Goal: Information Seeking & Learning: Understand process/instructions

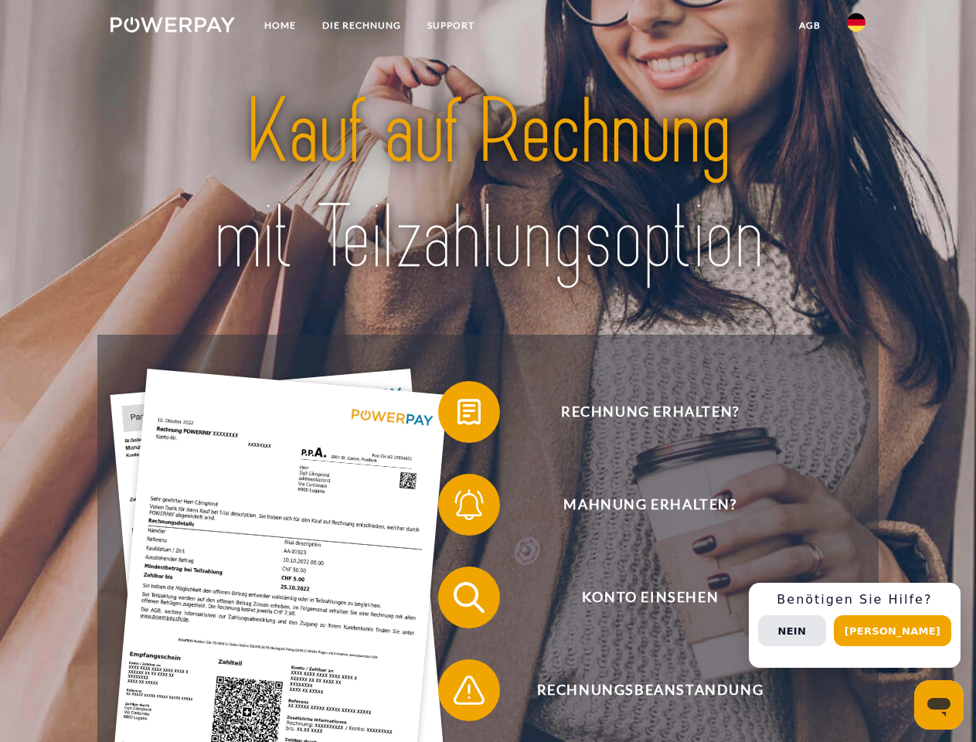
click at [172, 27] on img at bounding box center [173, 24] width 124 height 15
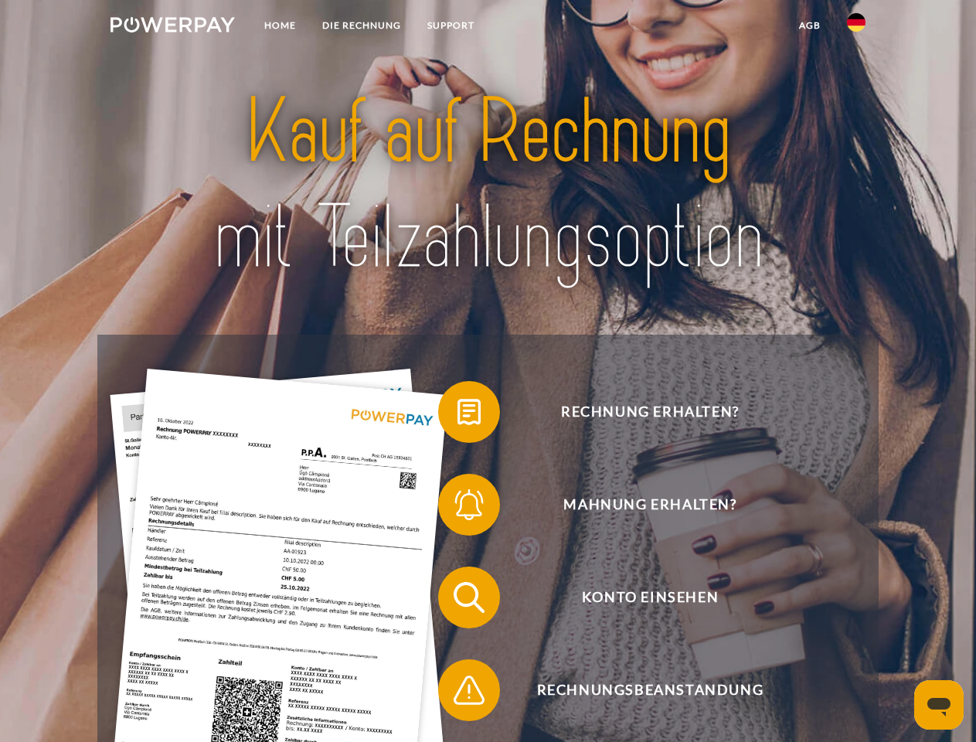
click at [856, 27] on img at bounding box center [856, 22] width 19 height 19
click at [809, 26] on link "agb" at bounding box center [810, 26] width 48 height 28
click at [458, 415] on span at bounding box center [445, 411] width 77 height 77
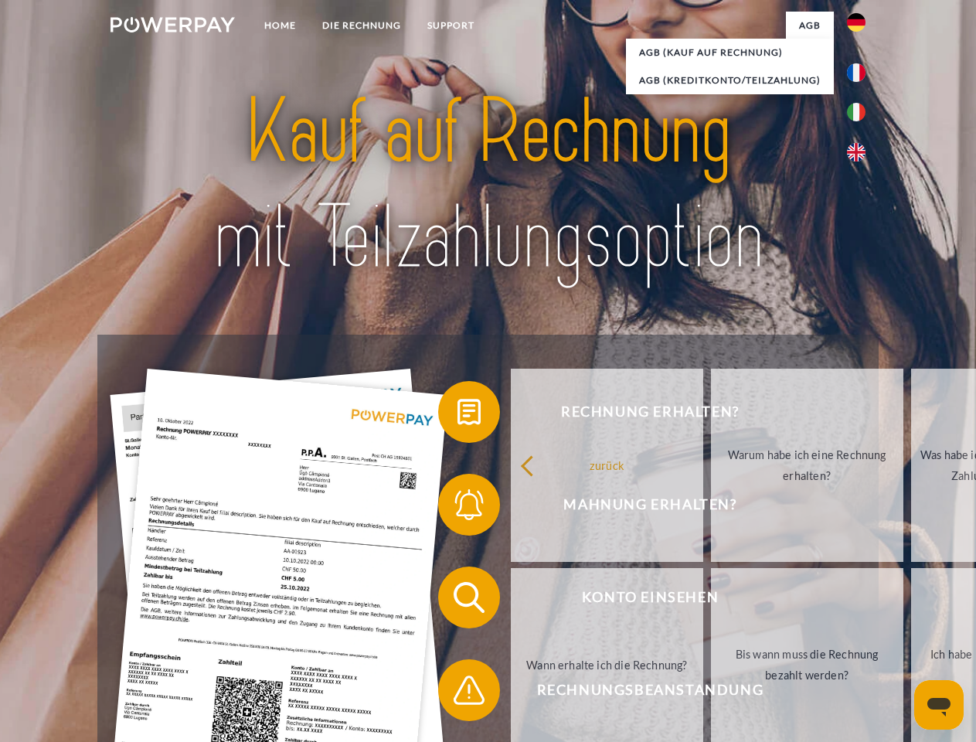
click at [458, 508] on span at bounding box center [445, 504] width 77 height 77
click at [711, 601] on link "Bis wann muss die Rechnung bezahlt werden?" at bounding box center [807, 664] width 192 height 193
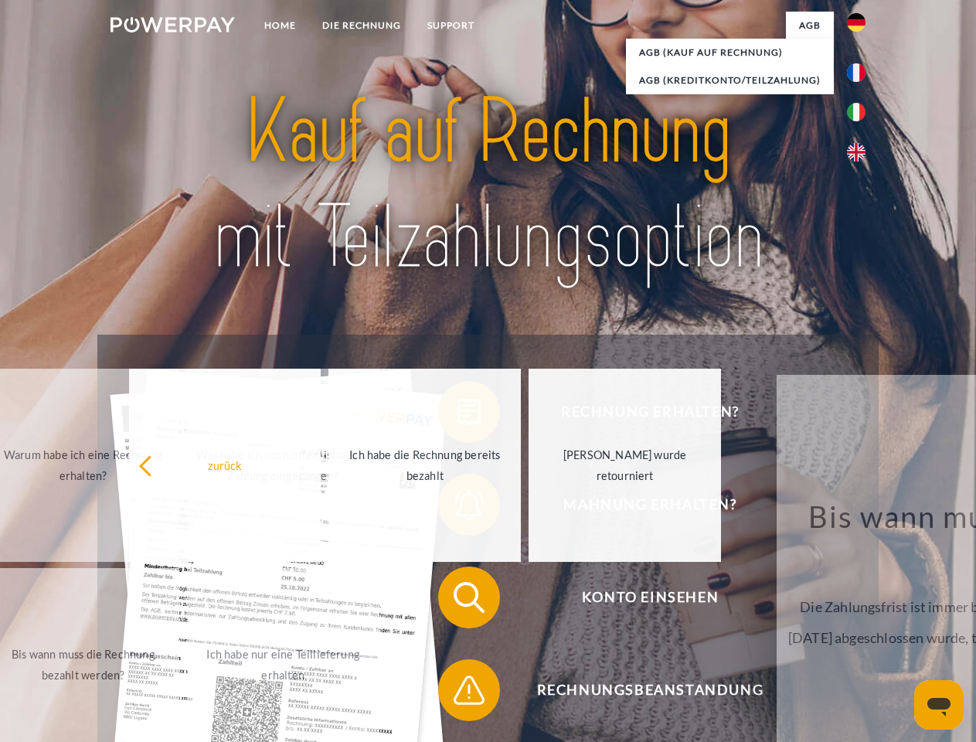
click at [458, 693] on span at bounding box center [445, 690] width 77 height 77
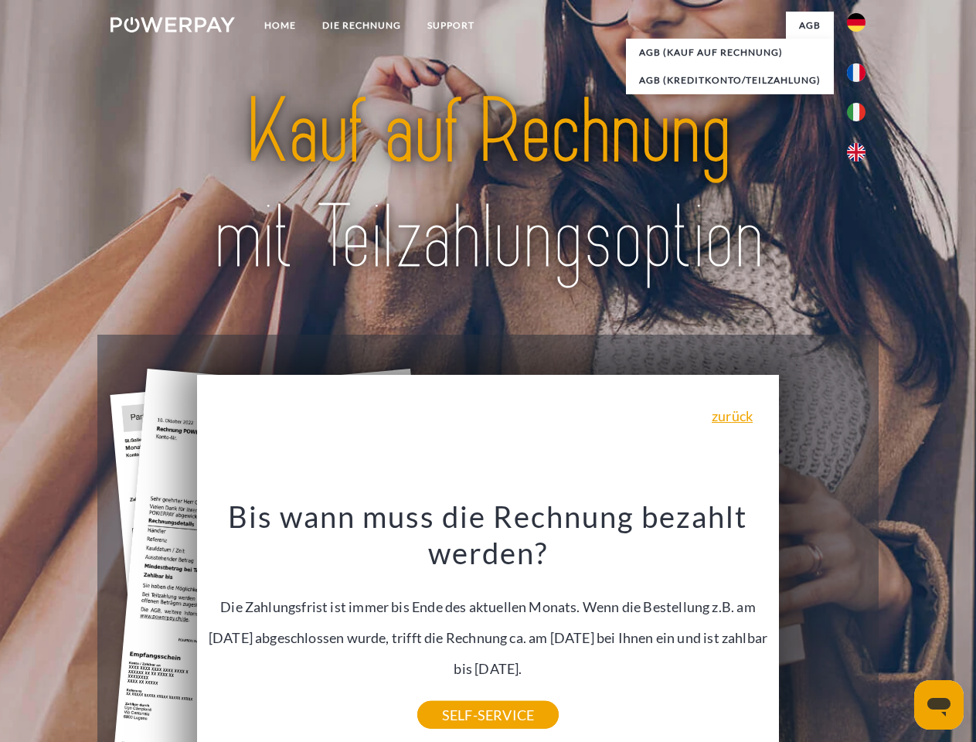
click at [860, 625] on div "Rechnung erhalten? Mahnung erhalten? Konto einsehen" at bounding box center [487, 644] width 781 height 618
click at [822, 628] on span "Konto einsehen" at bounding box center [650, 598] width 379 height 62
click at [898, 631] on header "Home DIE RECHNUNG SUPPORT" at bounding box center [488, 533] width 976 height 1067
